Goal: Task Accomplishment & Management: Manage account settings

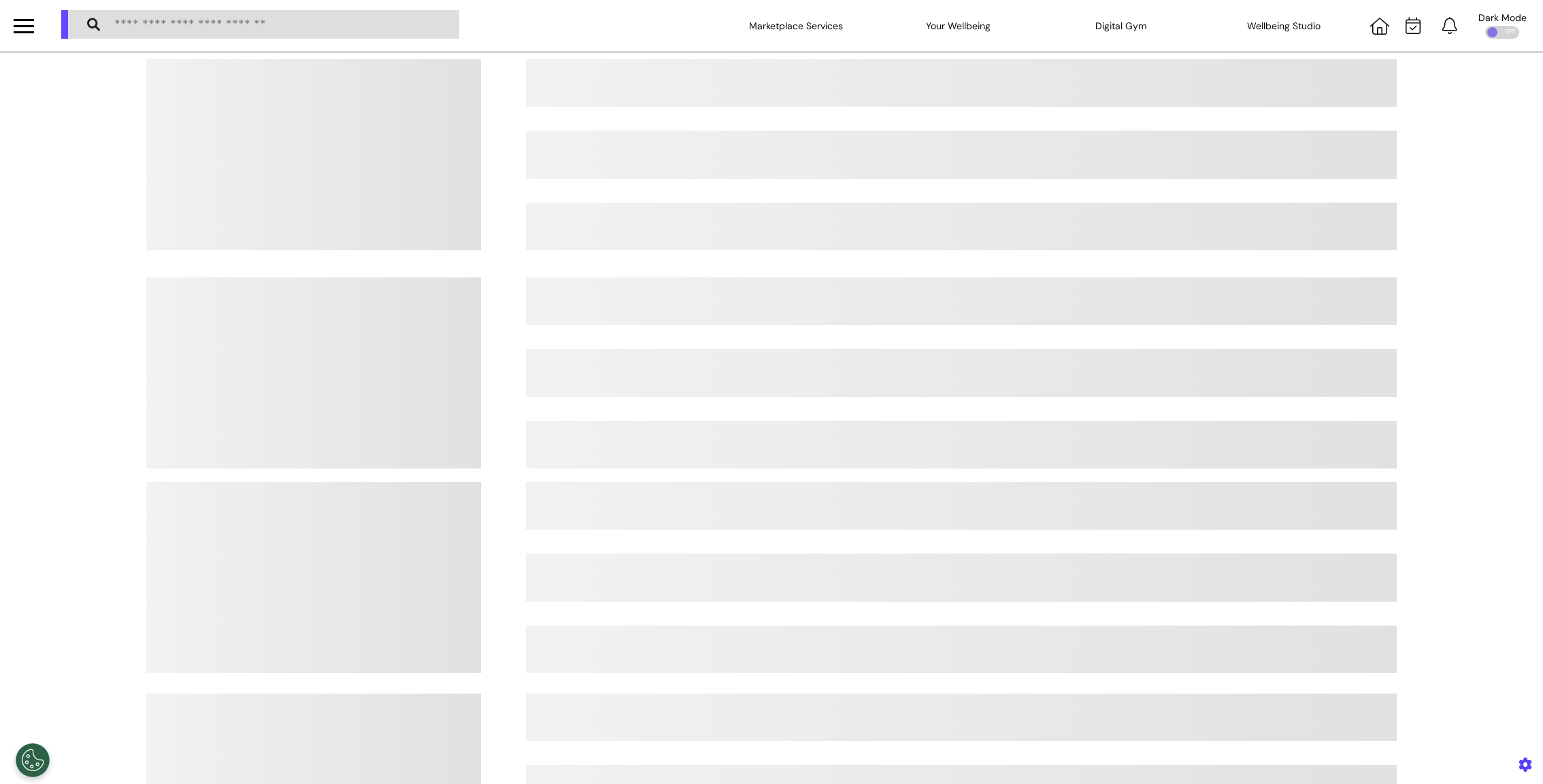
click at [24, 19] on div at bounding box center [24, 19] width 20 height 2
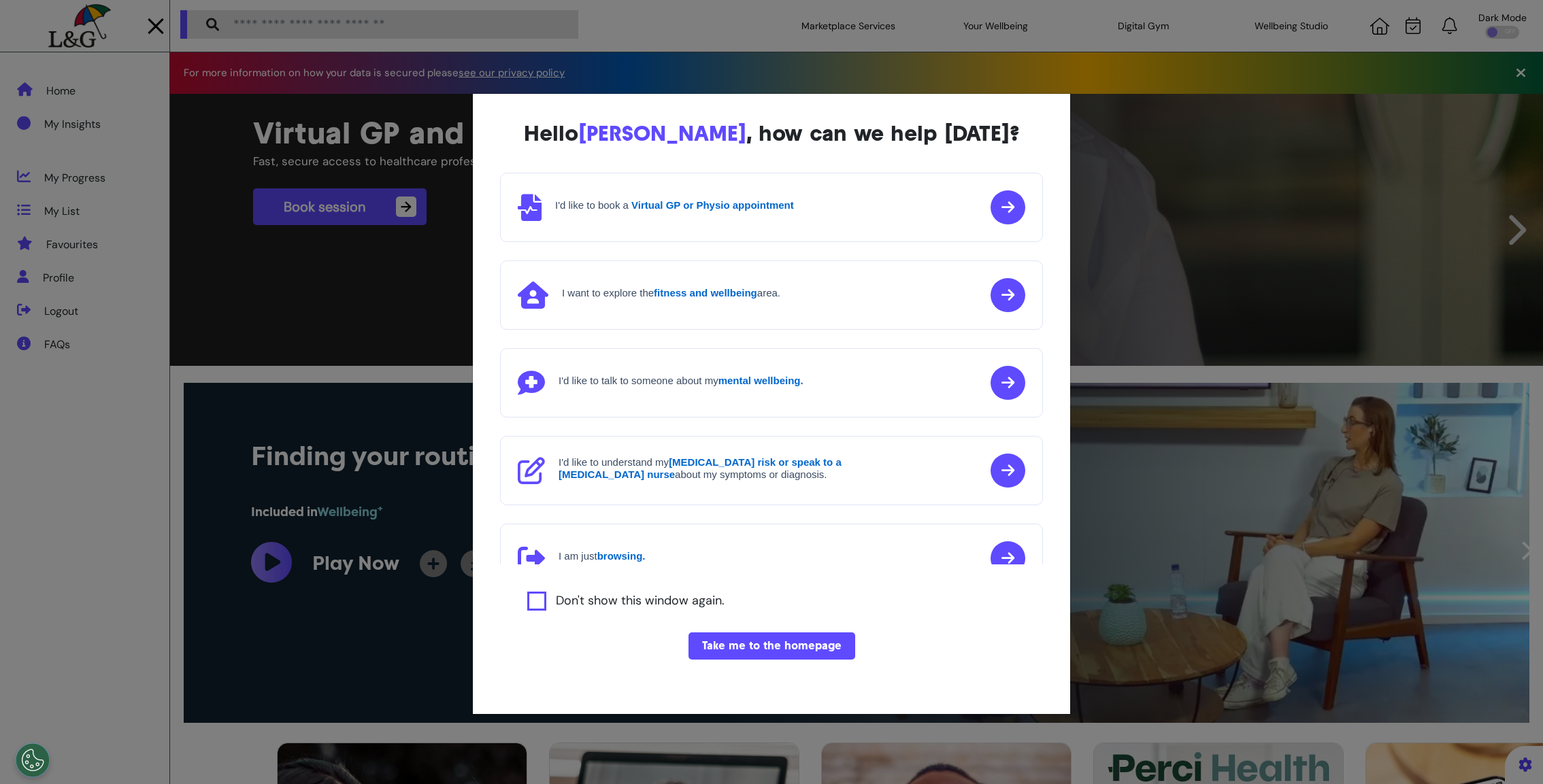
scroll to position [0, 680]
click at [373, 409] on div "Hello [PERSON_NAME] , how can we help [DATE]? I'd like to book a Virtual GP or …" at bounding box center [772, 392] width 1543 height 784
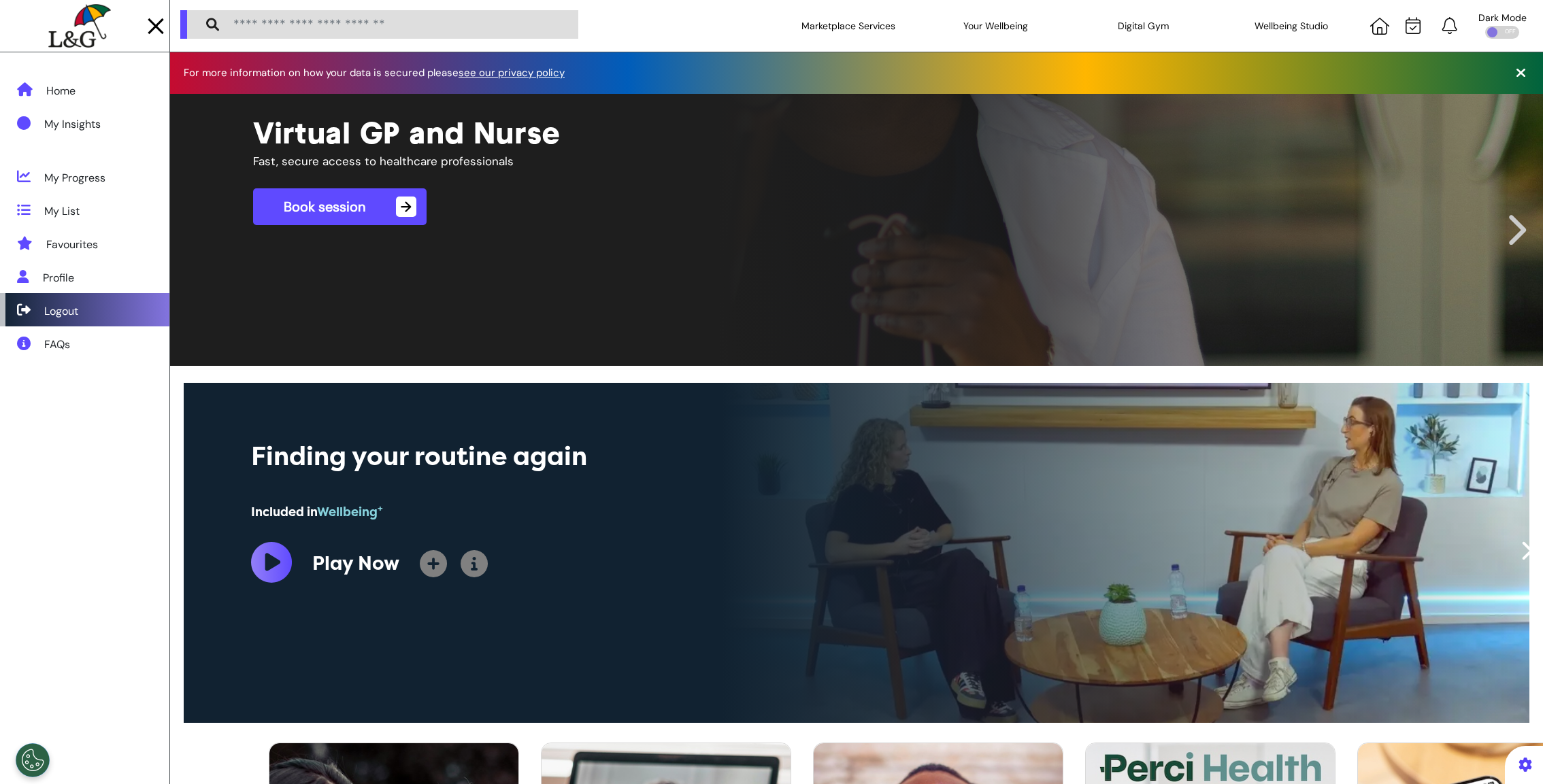
click at [67, 314] on div "Logout" at bounding box center [61, 311] width 34 height 16
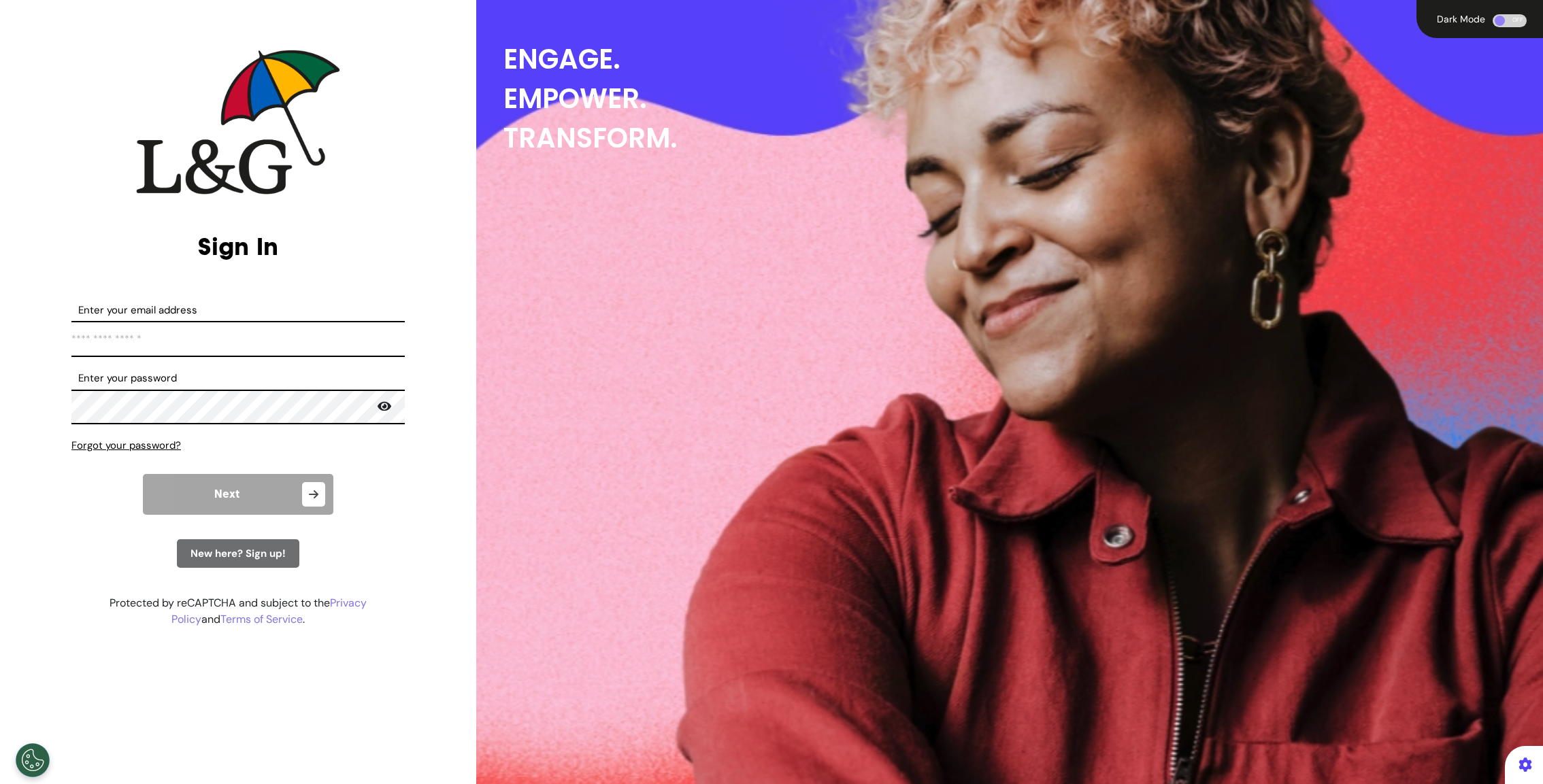
click at [264, 564] on div "New here? Sign up!" at bounding box center [238, 554] width 122 height 29
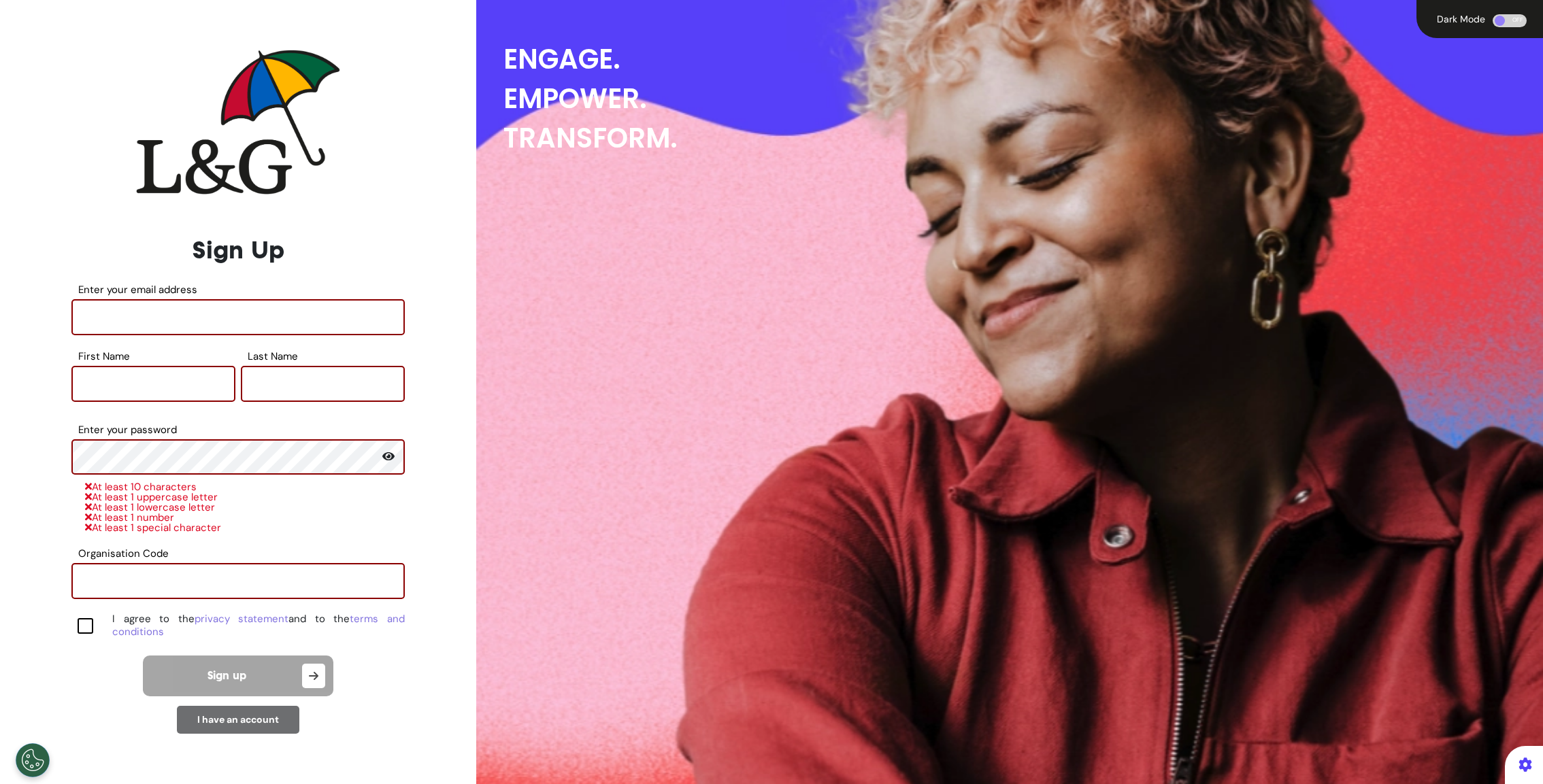
click at [216, 718] on link "I have an account" at bounding box center [238, 720] width 81 height 13
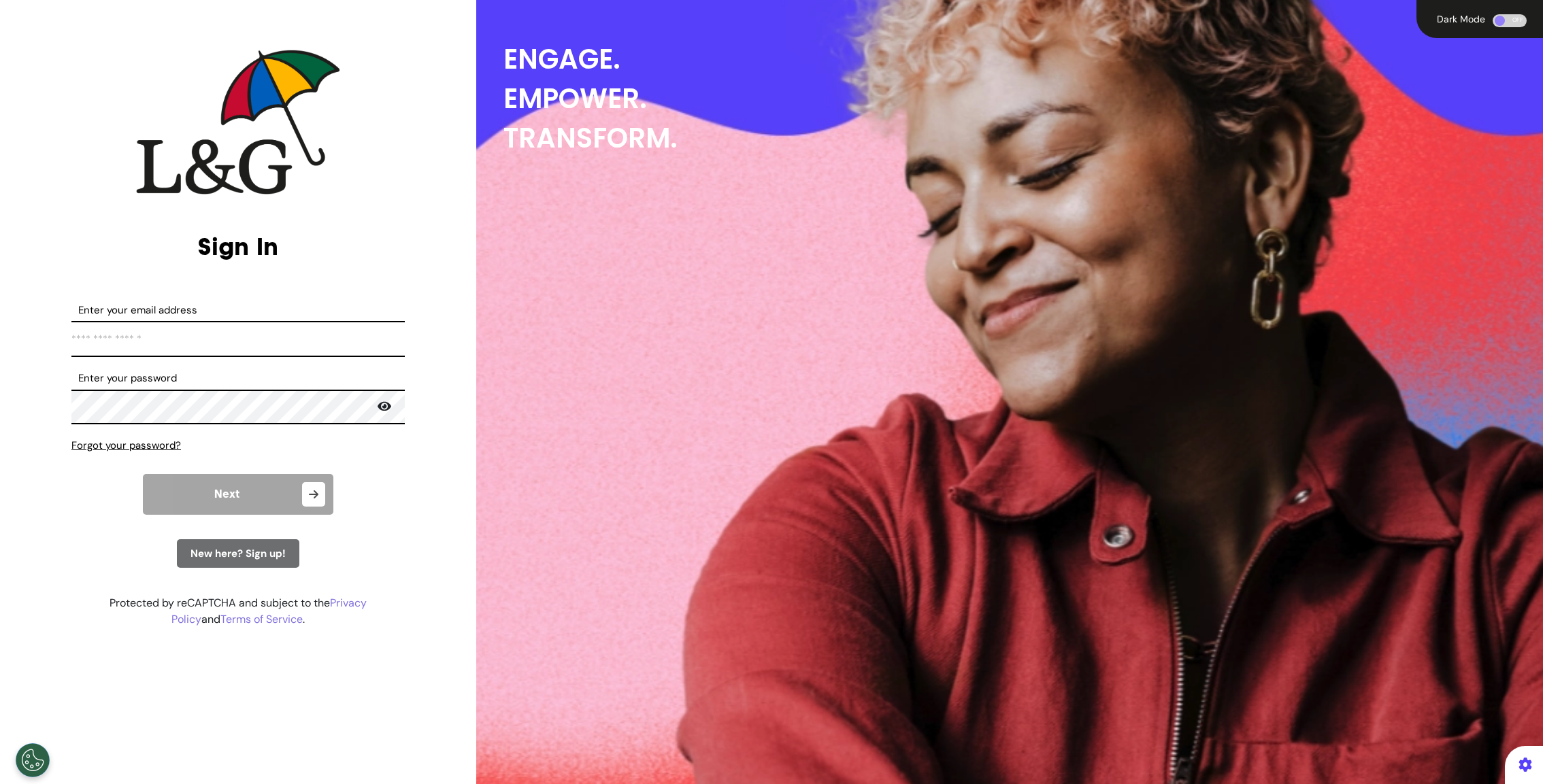
click at [161, 337] on input "Enter your email address" at bounding box center [238, 339] width 333 height 36
type input "**********"
click at [270, 505] on button "Next" at bounding box center [238, 494] width 191 height 41
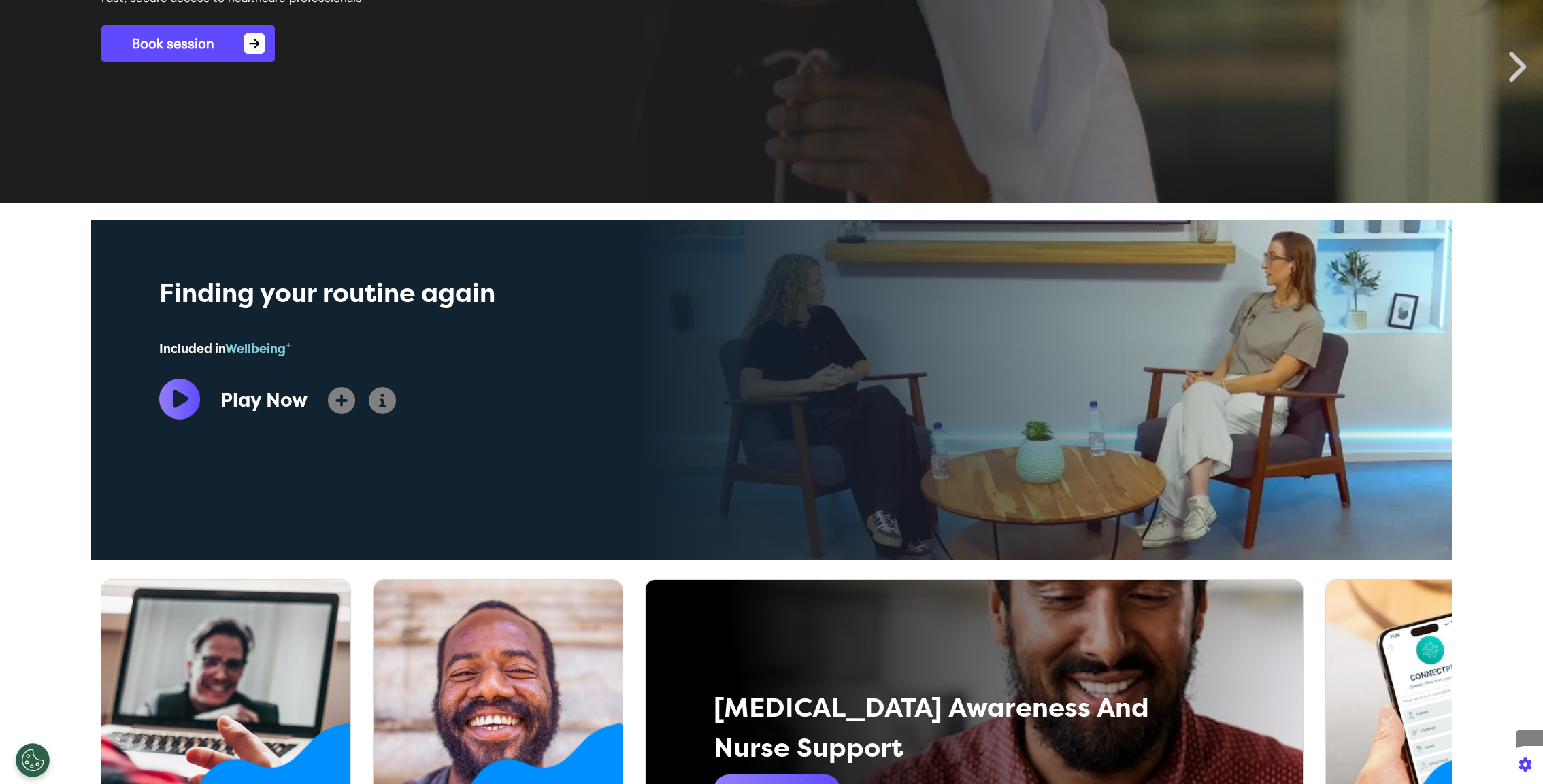
scroll to position [0, 680]
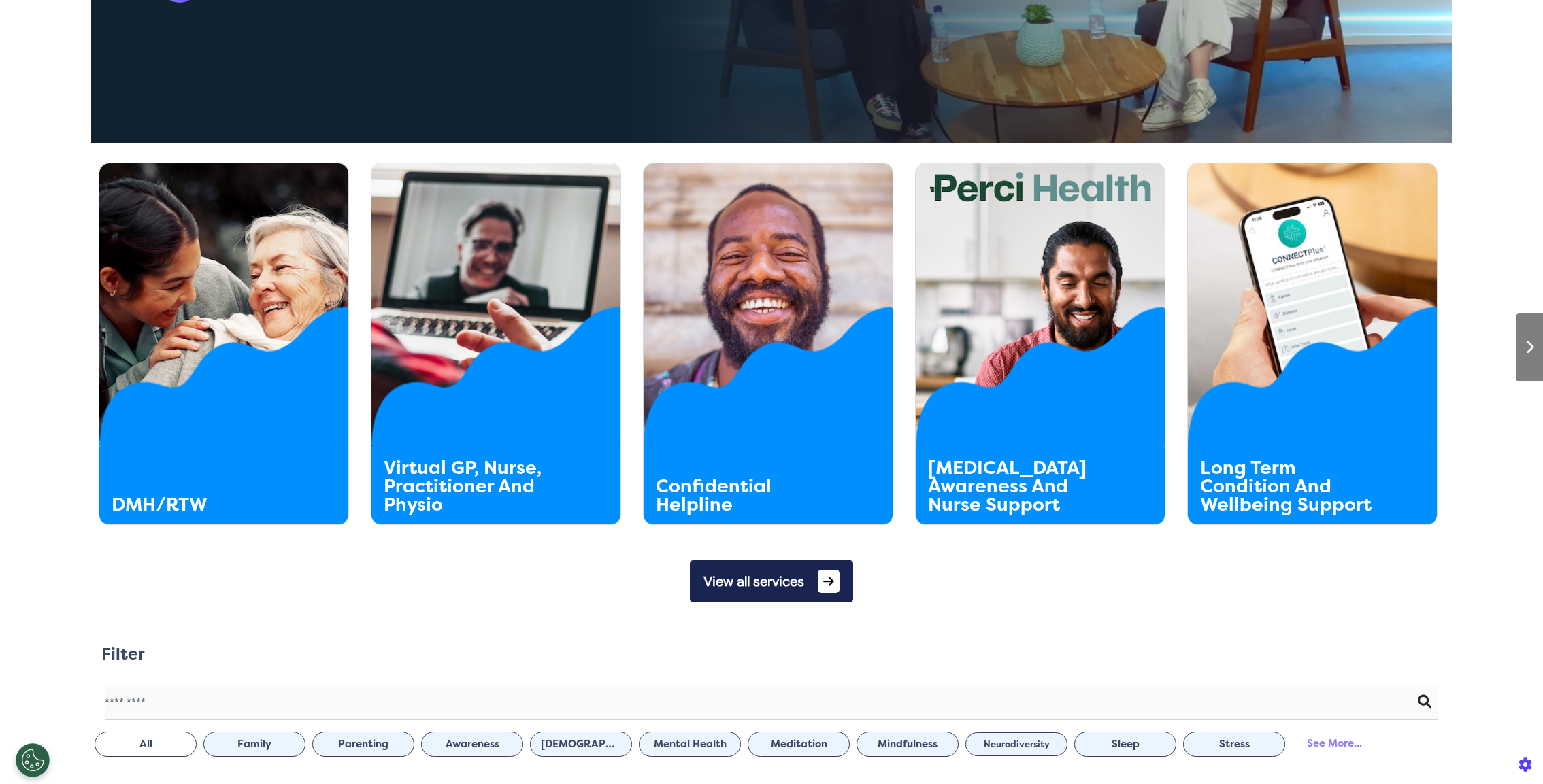
click at [759, 570] on button "View all services" at bounding box center [771, 582] width 163 height 42
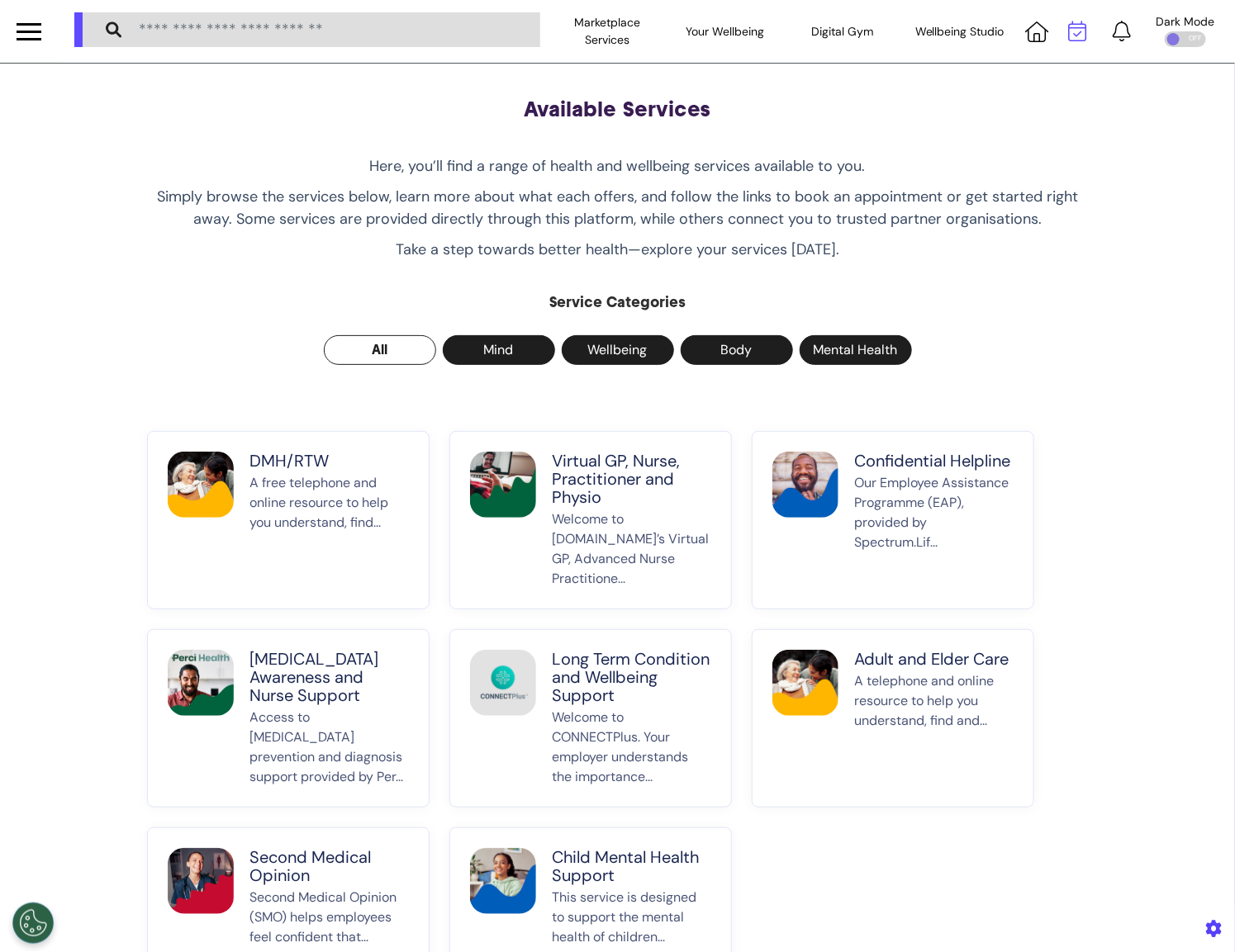
click at [1077, 37] on icon at bounding box center [1077, 30] width 19 height 20
click at [1033, 39] on icon at bounding box center [1036, 31] width 23 height 20
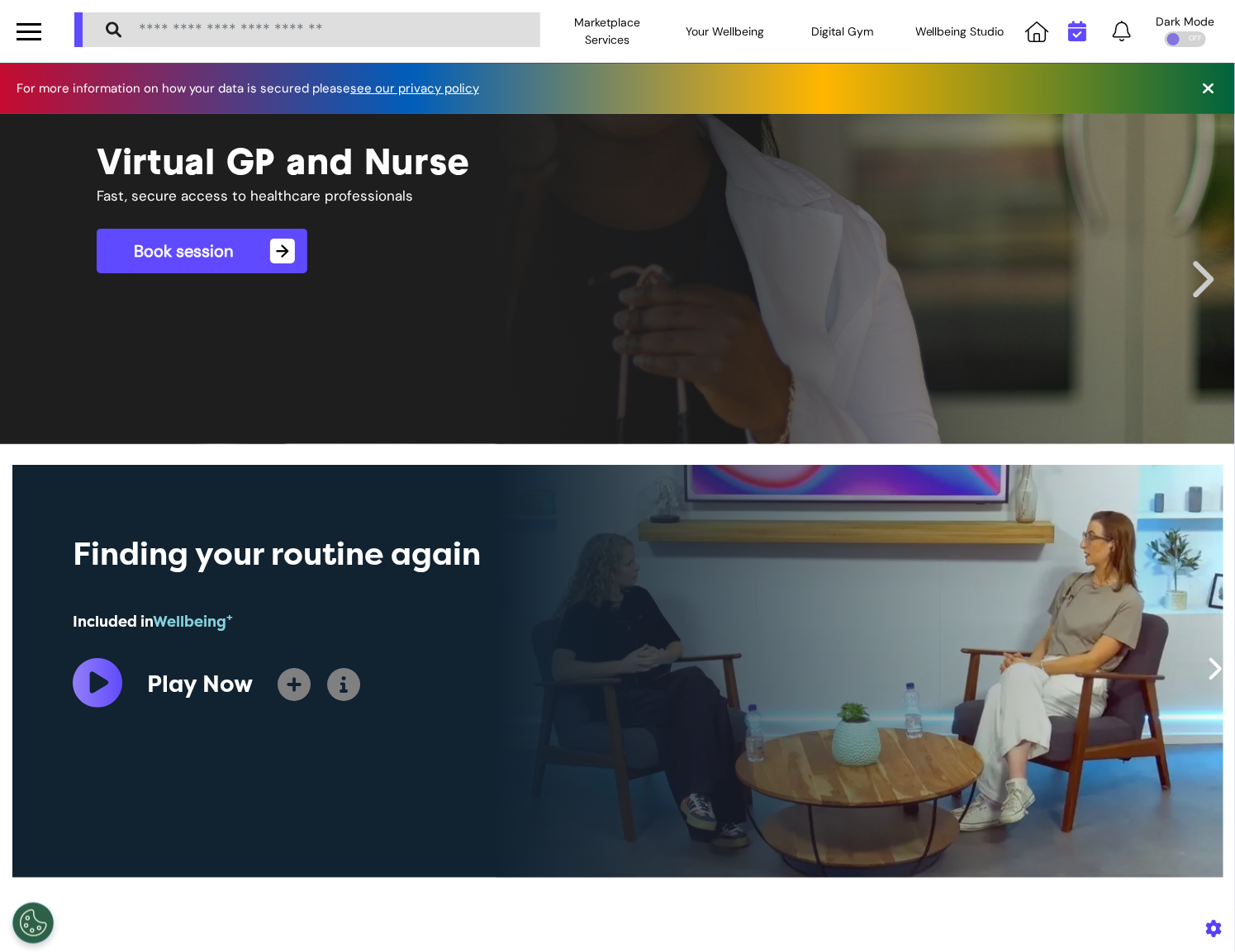
click at [1070, 37] on icon at bounding box center [1077, 30] width 19 height 20
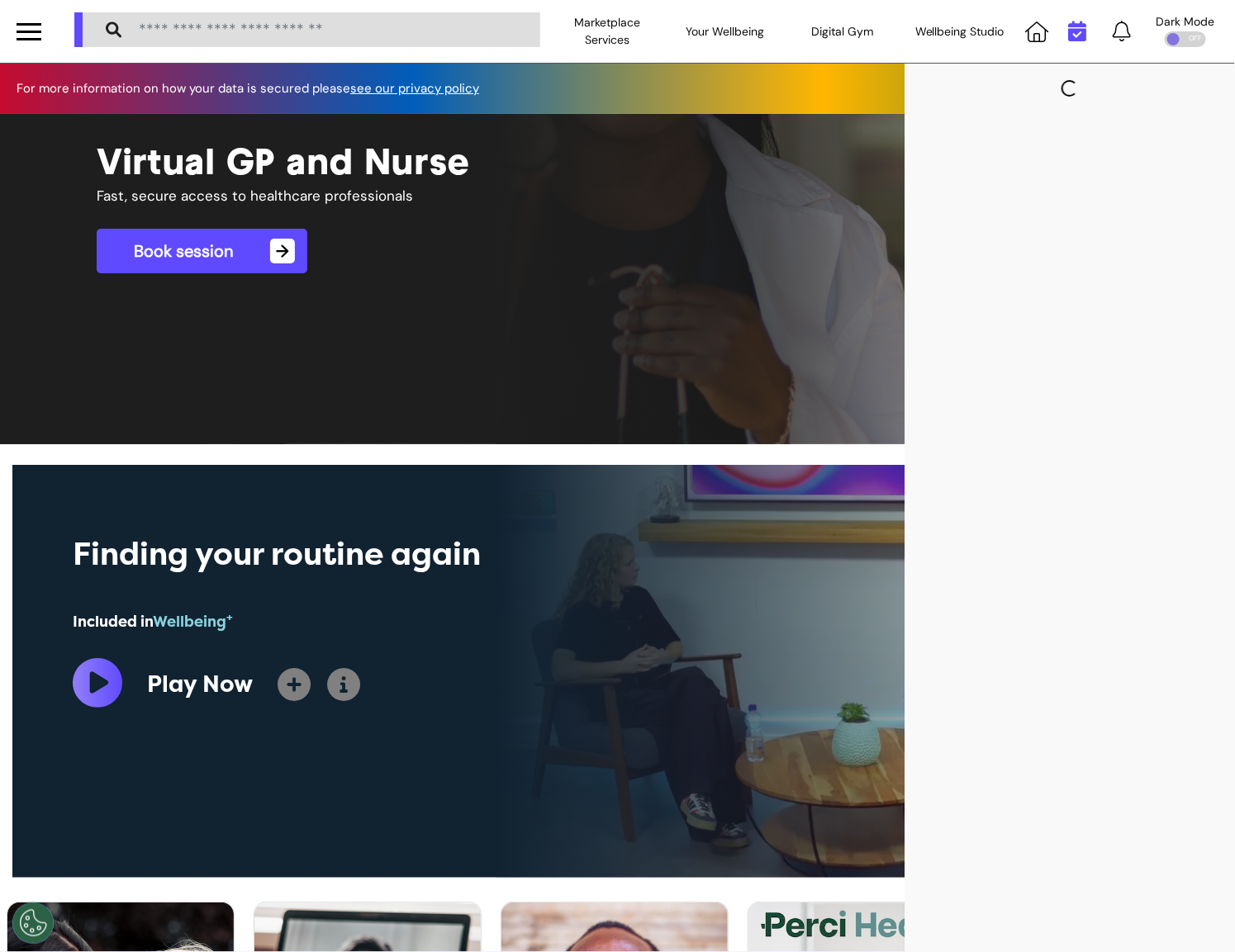
scroll to position [0, 617]
click at [1158, 69] on div "Past" at bounding box center [1152, 93] width 166 height 60
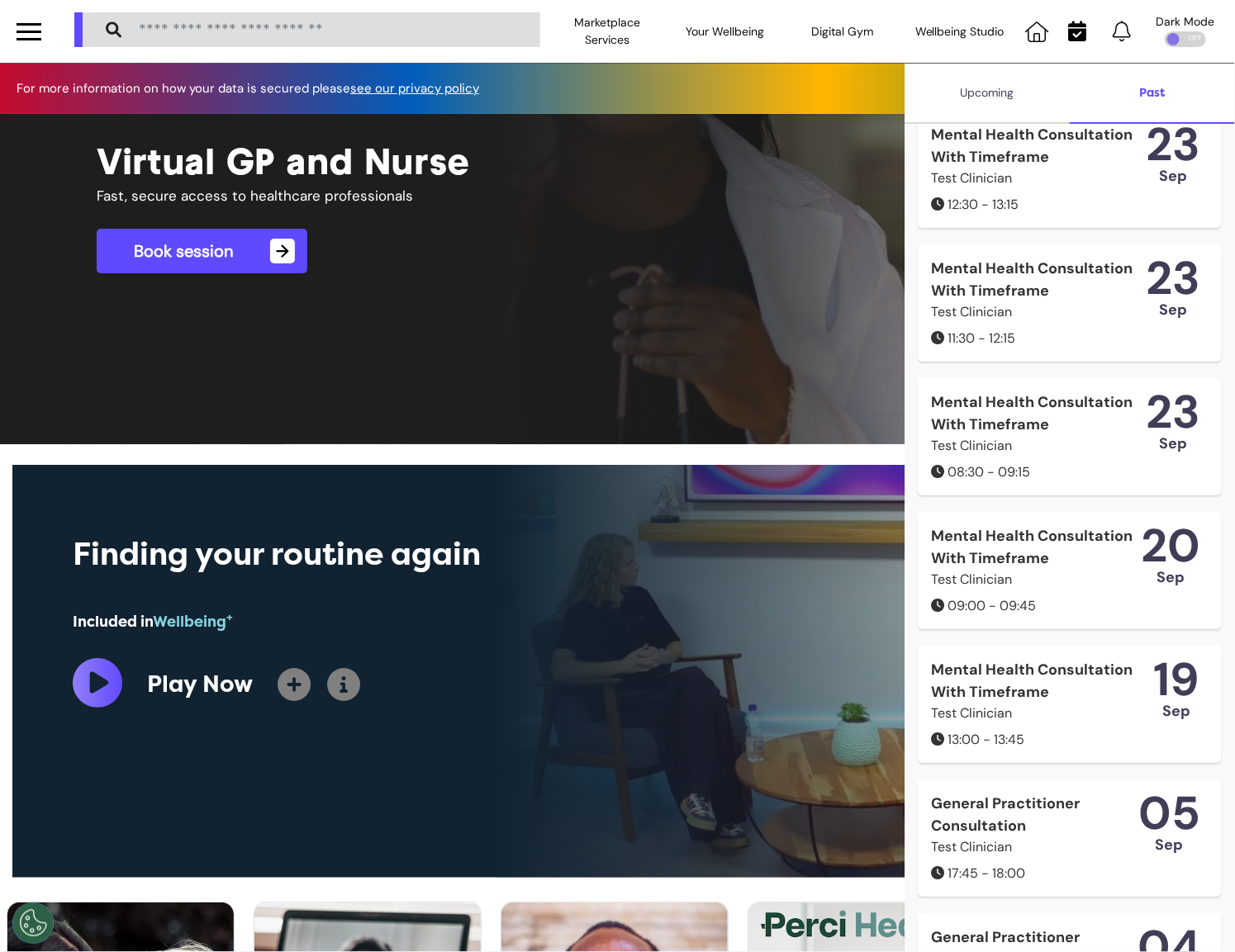
scroll to position [0, 0]
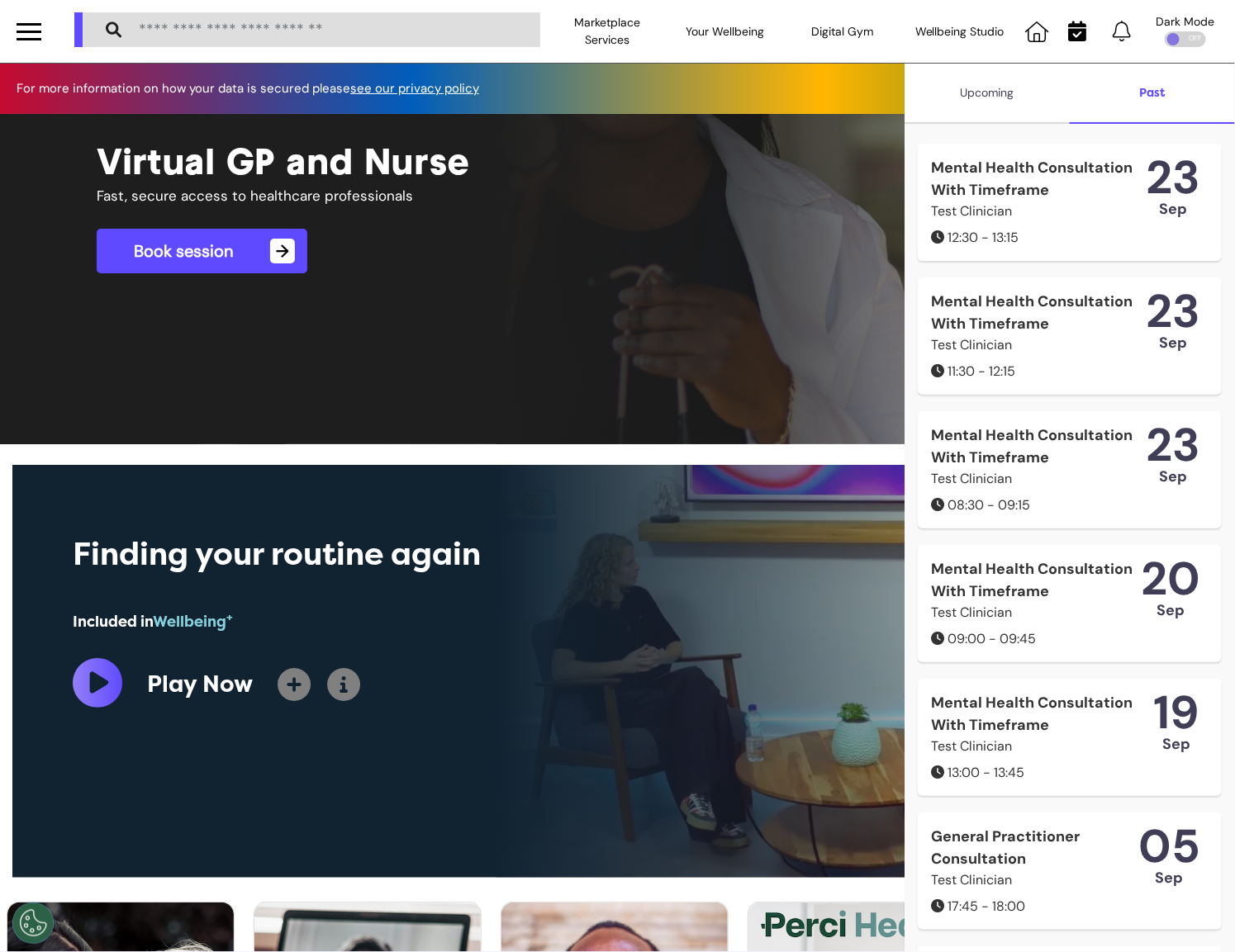
click at [981, 83] on div "Upcoming" at bounding box center [987, 93] width 166 height 60
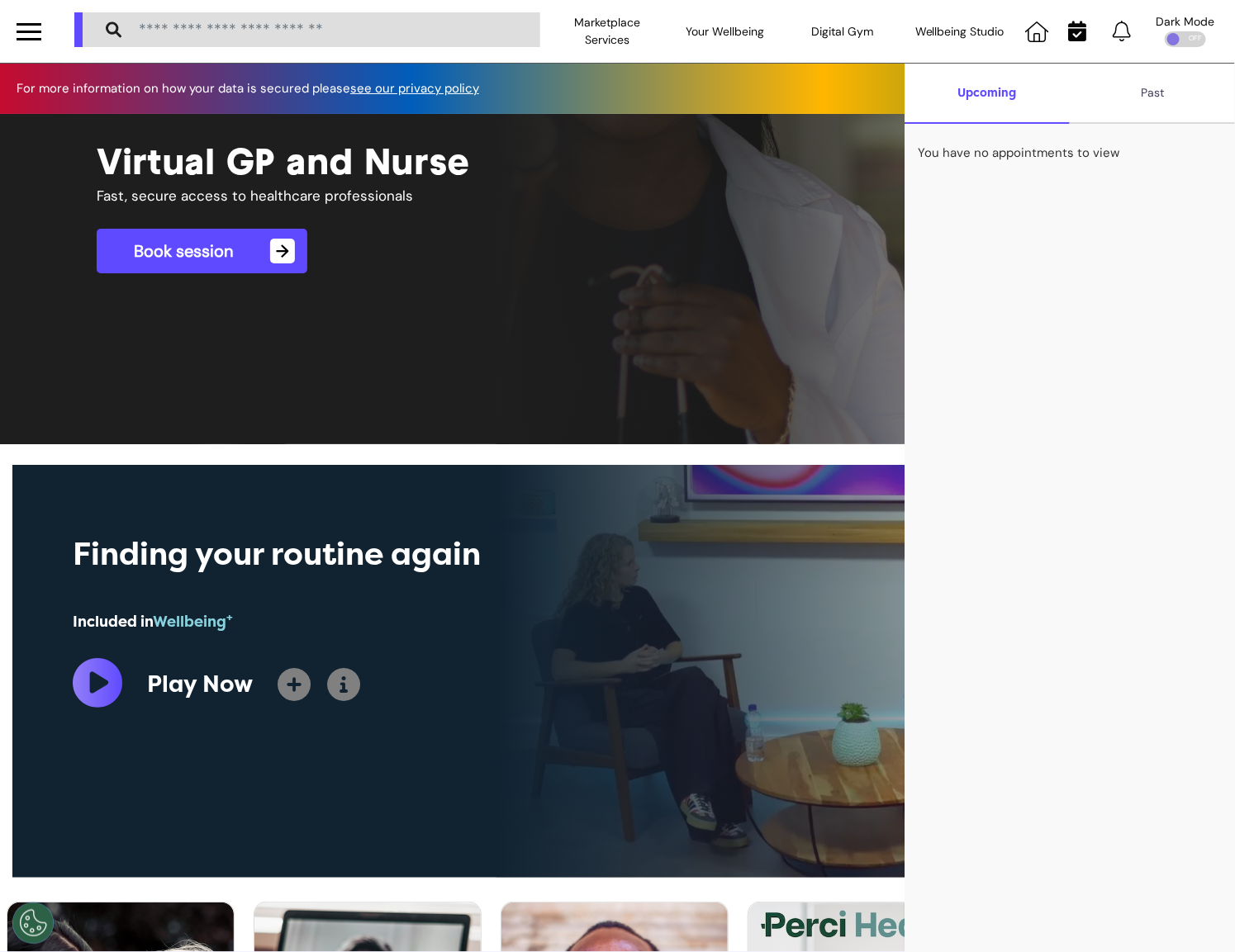
click at [1120, 95] on div "Past" at bounding box center [1152, 93] width 166 height 60
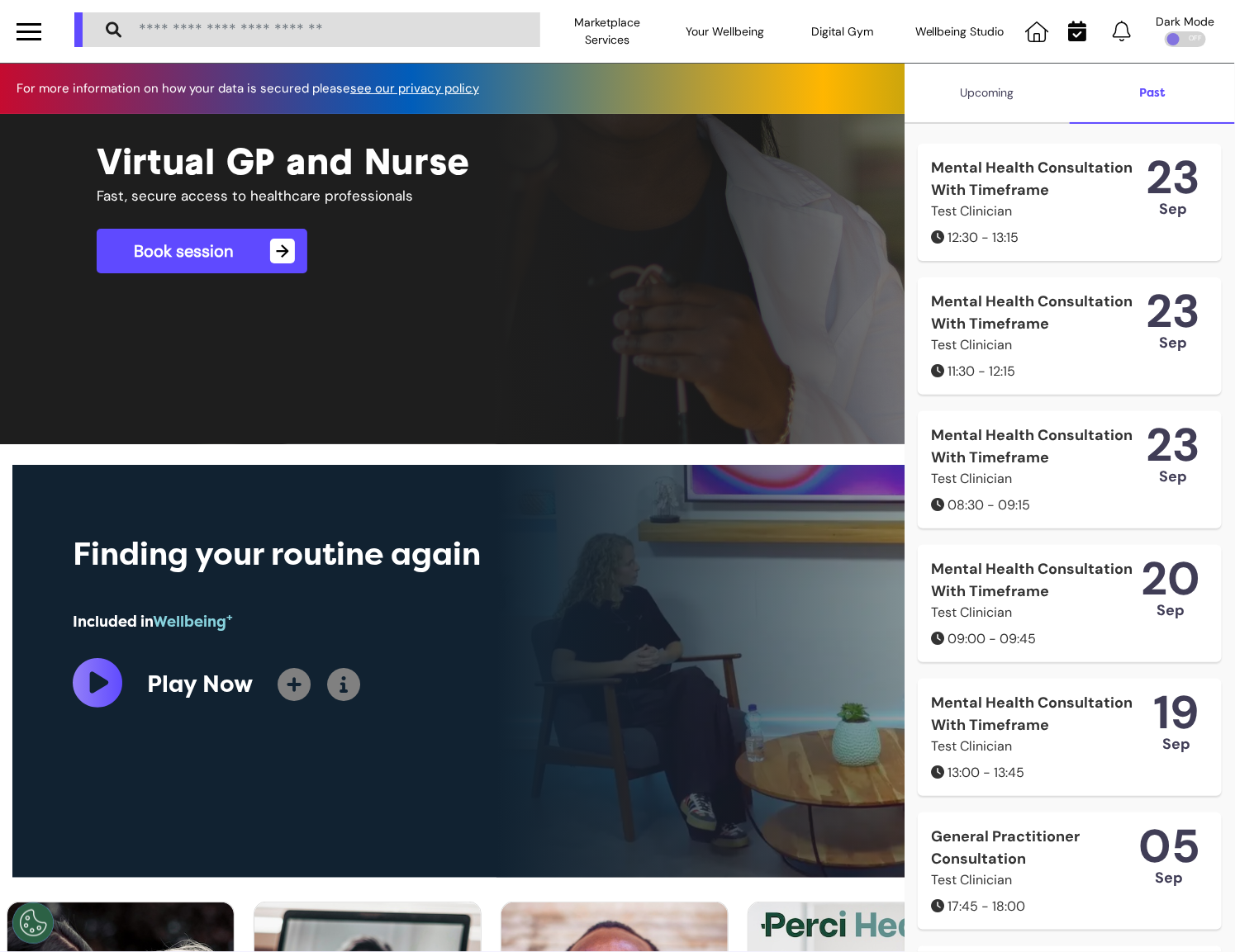
click at [998, 82] on div "Upcoming" at bounding box center [987, 93] width 166 height 60
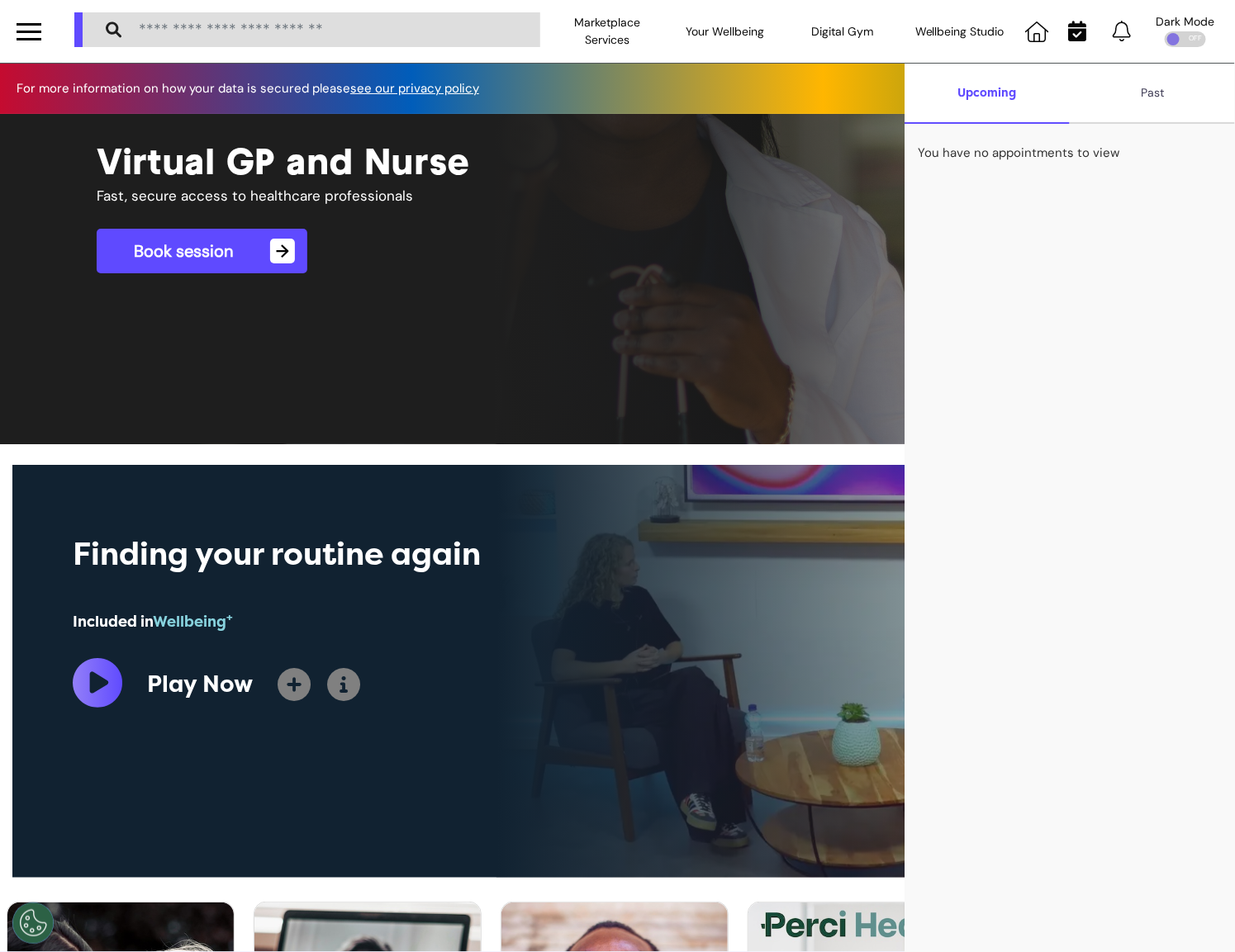
click at [1139, 106] on div "Past" at bounding box center [1152, 93] width 166 height 60
